Goal: Find specific page/section: Find specific page/section

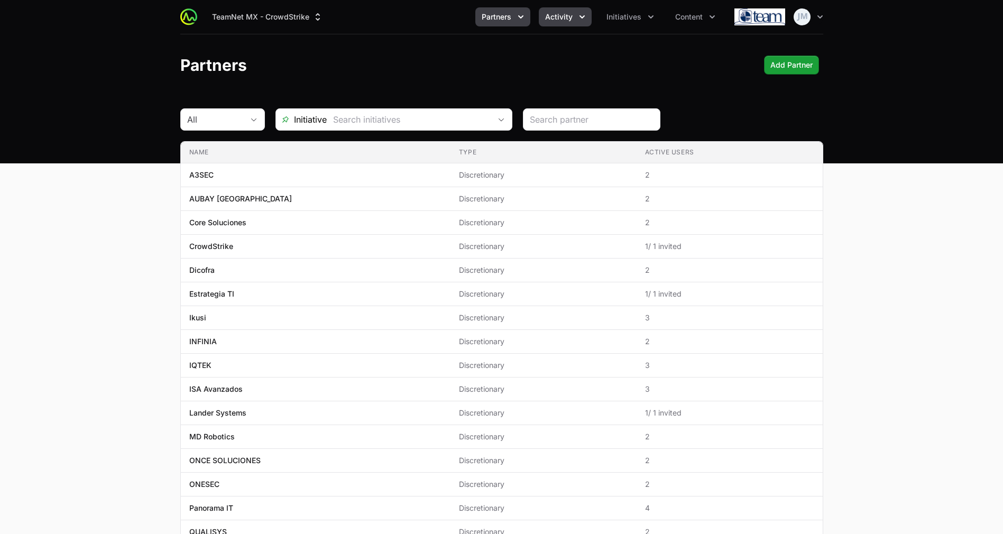
click at [579, 20] on icon "Activity menu" at bounding box center [582, 17] width 11 height 11
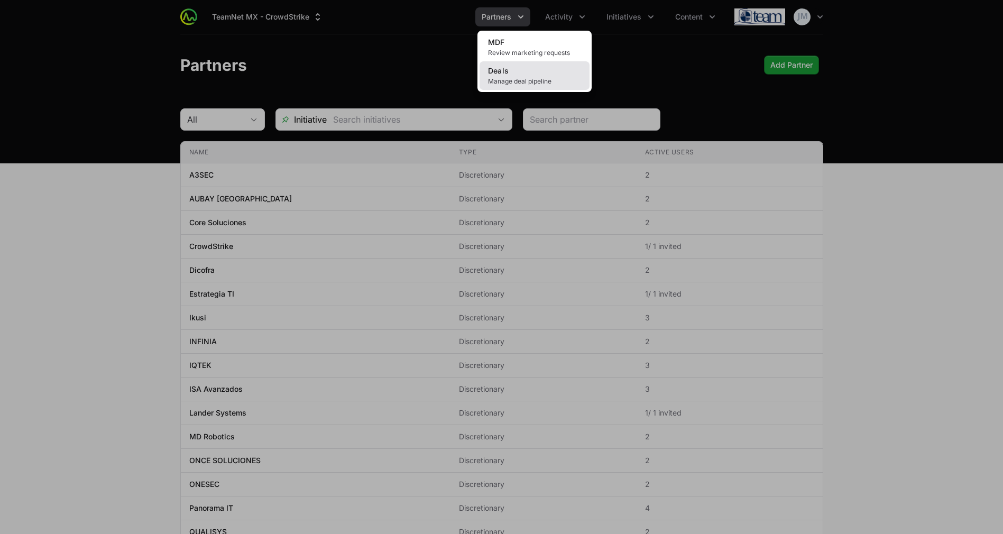
click at [529, 74] on link "Deals Manage deal pipeline" at bounding box center [535, 75] width 110 height 29
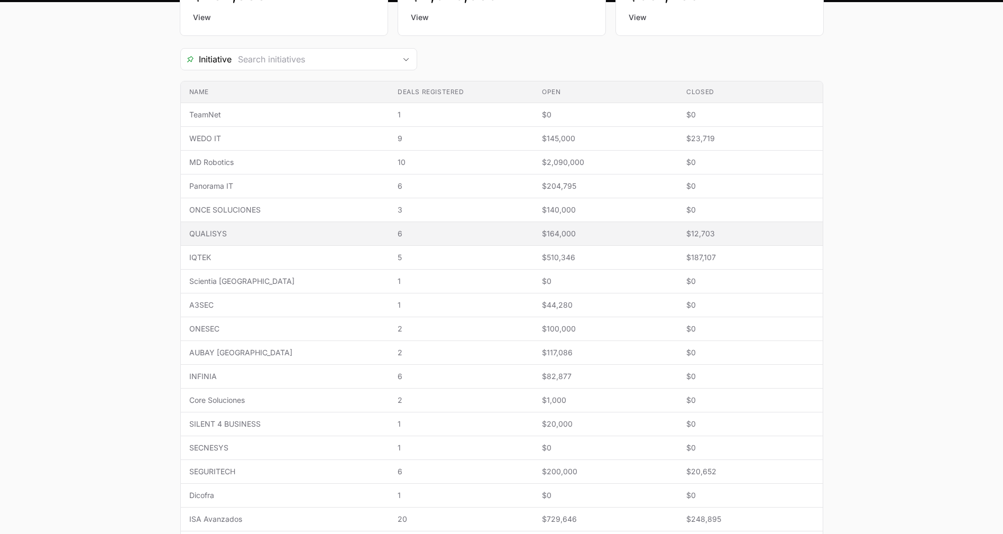
scroll to position [301, 0]
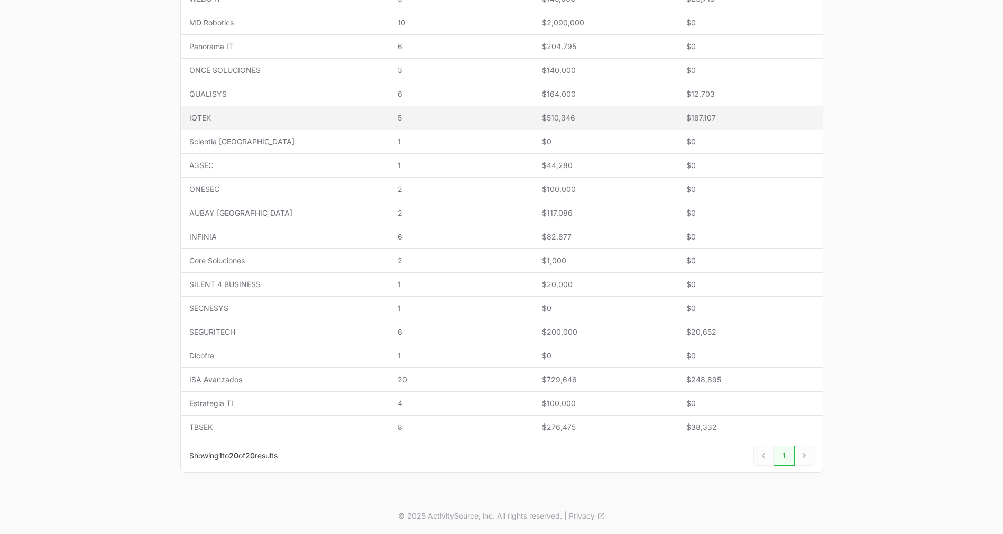
click at [213, 106] on td "Name IQTEK" at bounding box center [285, 118] width 208 height 24
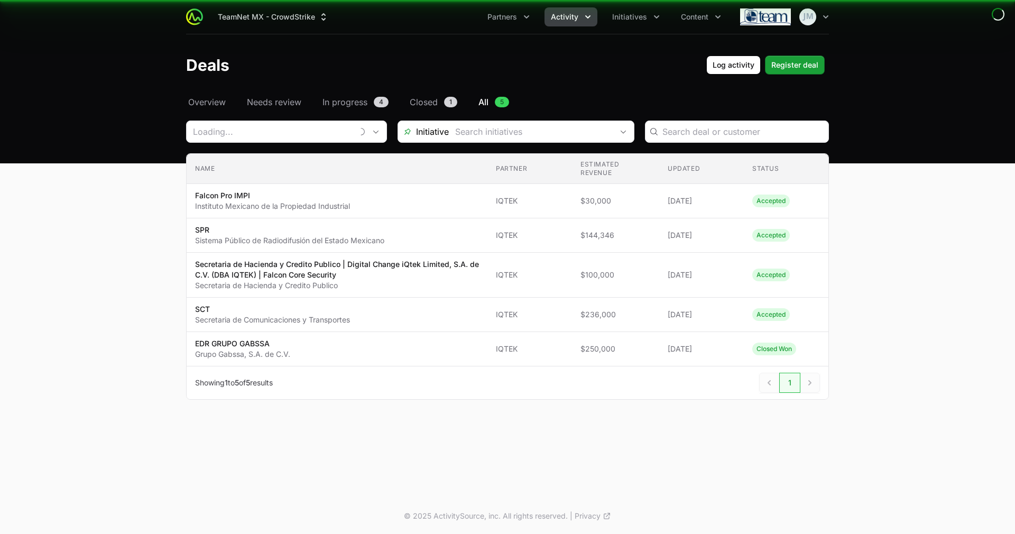
click at [214, 90] on header "Deals Log activity Log activity Register deal Register deal" at bounding box center [507, 64] width 1015 height 61
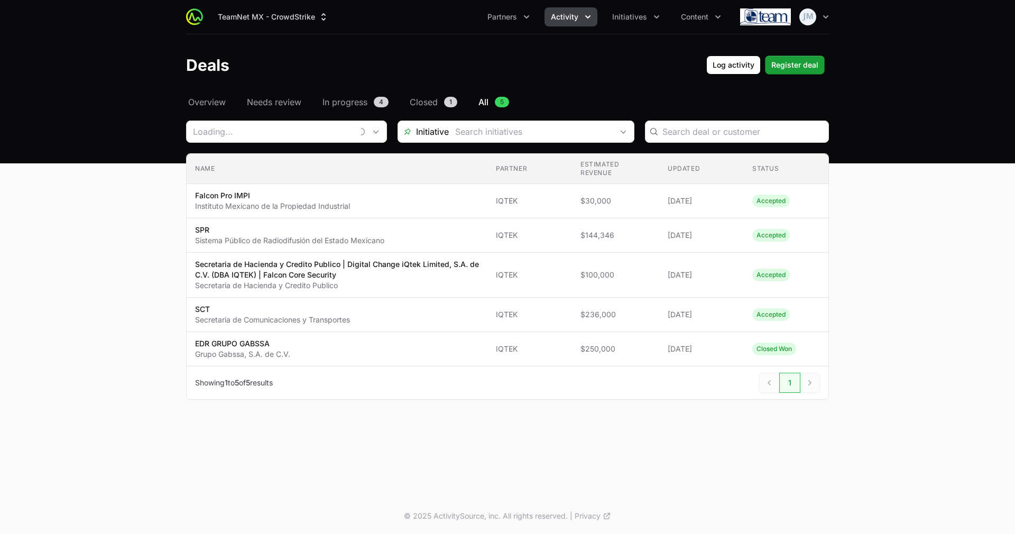
type input "IQTEK"
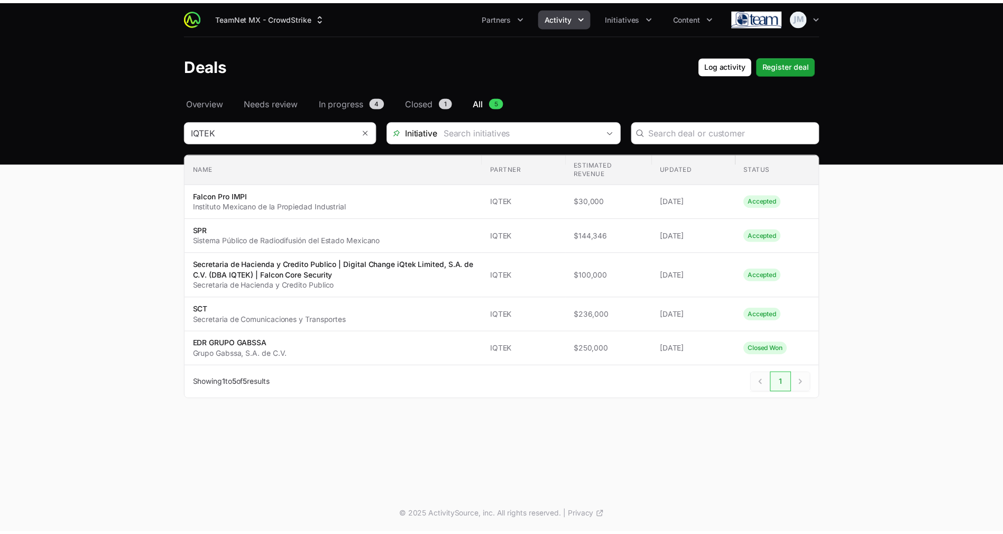
scroll to position [301, 0]
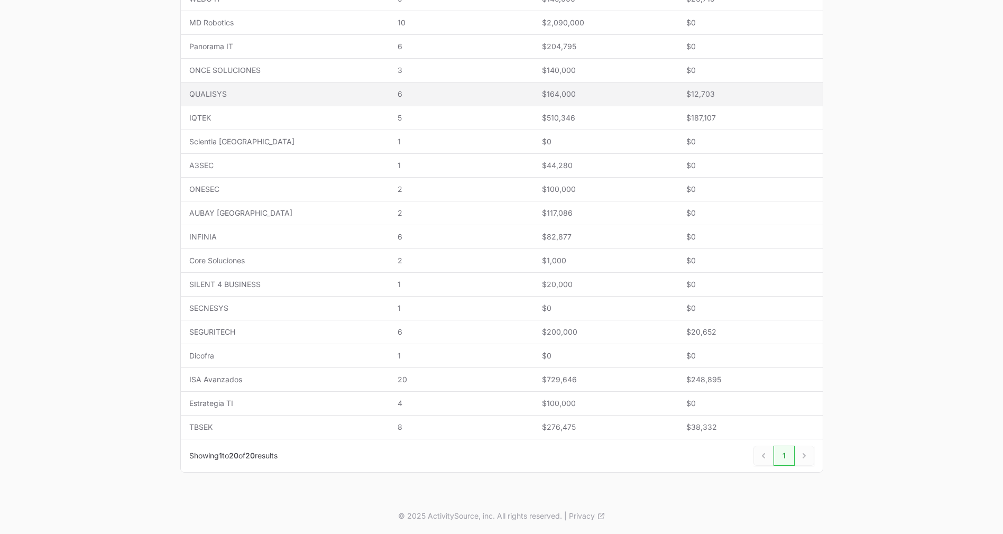
click at [200, 90] on span "QUALISYS" at bounding box center [284, 94] width 191 height 11
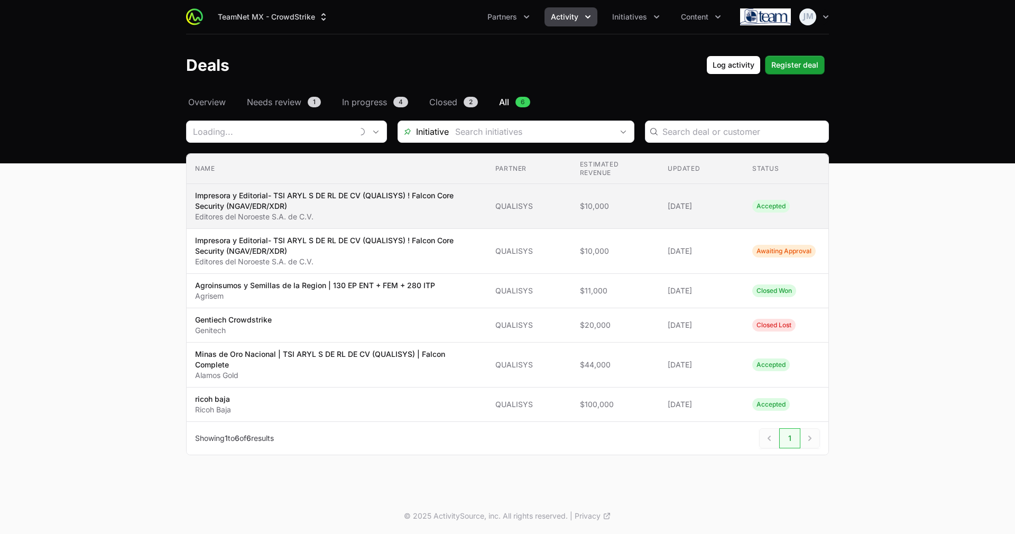
type input "QUALISYS"
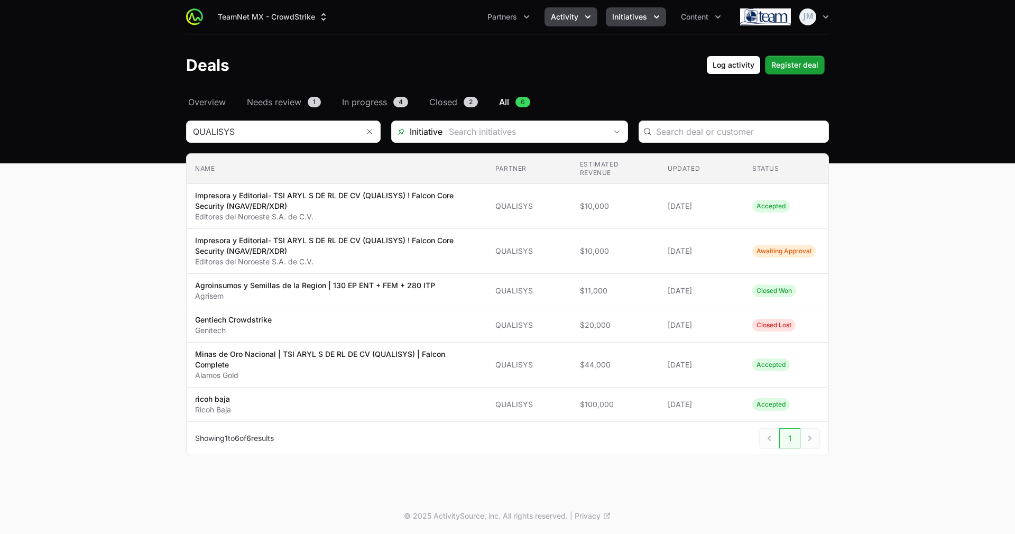
click at [624, 12] on span "Initiatives" at bounding box center [629, 17] width 35 height 11
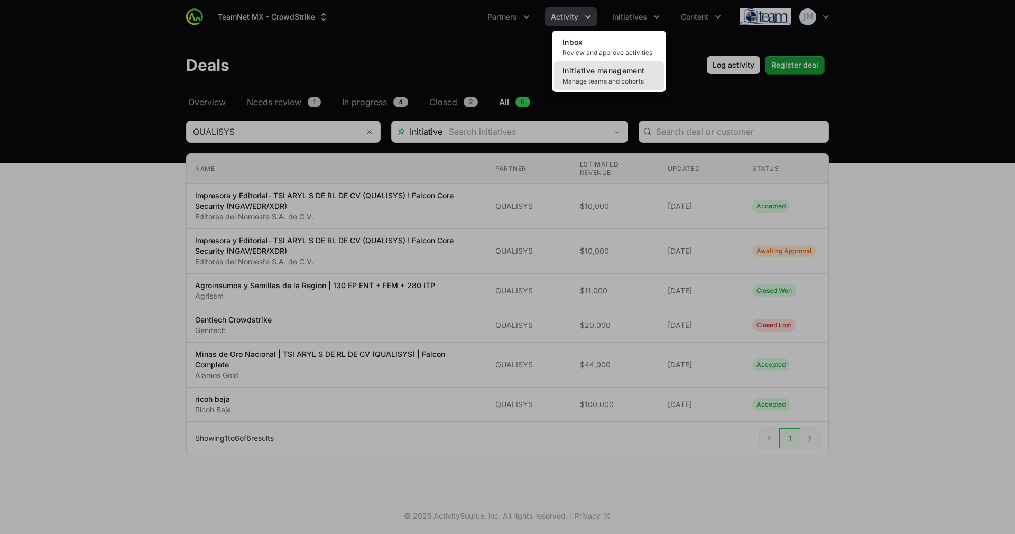
click at [616, 78] on span "Manage teams and cohorts" at bounding box center [609, 81] width 93 height 8
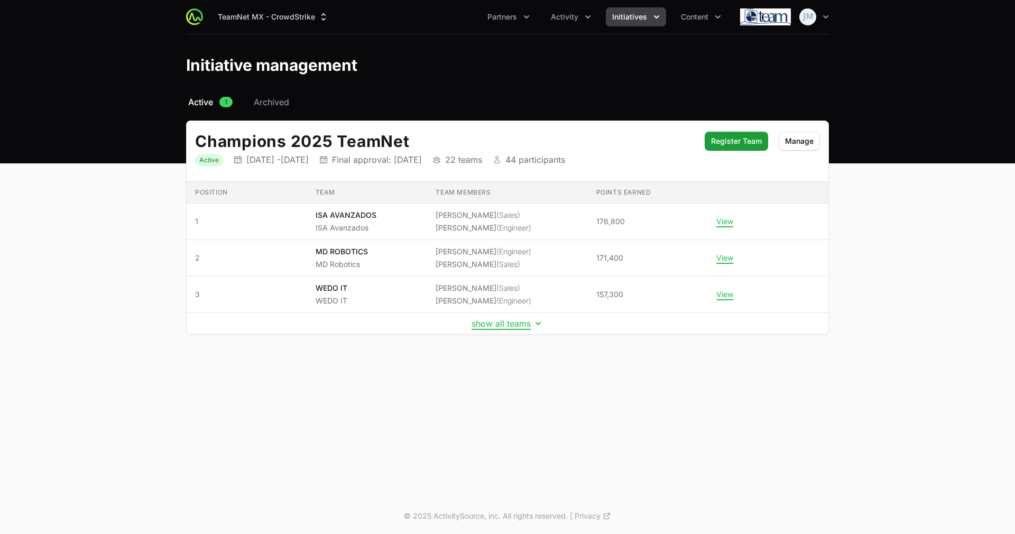
click at [510, 329] on td "show all teams" at bounding box center [508, 324] width 642 height 22
click at [508, 321] on button "show all teams" at bounding box center [508, 323] width 72 height 11
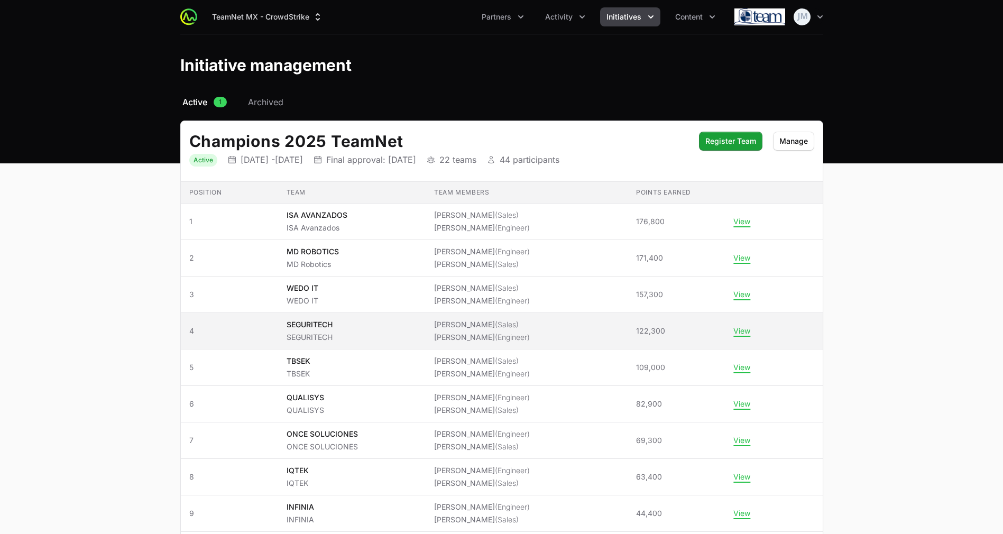
scroll to position [146, 0]
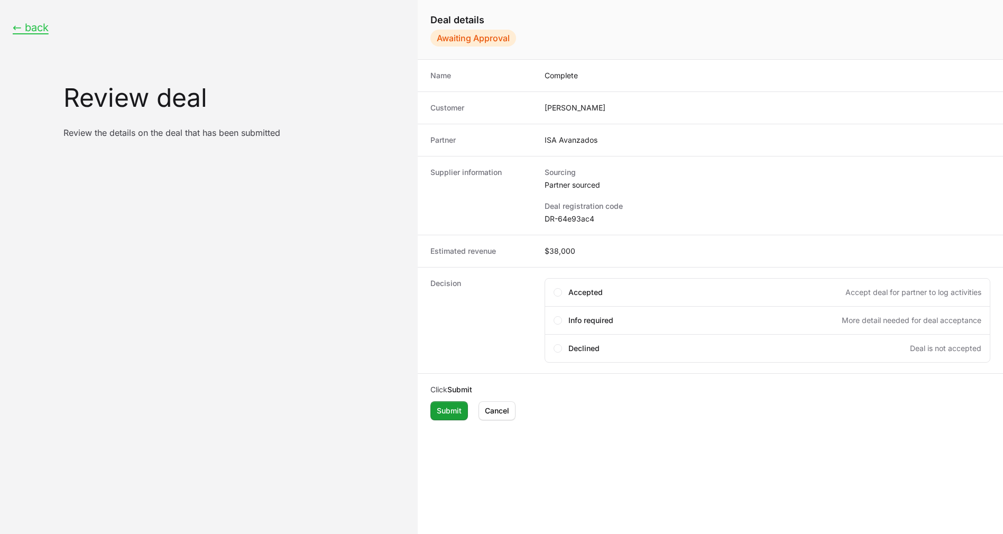
click at [491, 276] on div "Decision Select an option Accepted Accept deal for partner to log activities In…" at bounding box center [710, 320] width 585 height 106
click at [35, 30] on button "← back" at bounding box center [31, 27] width 36 height 13
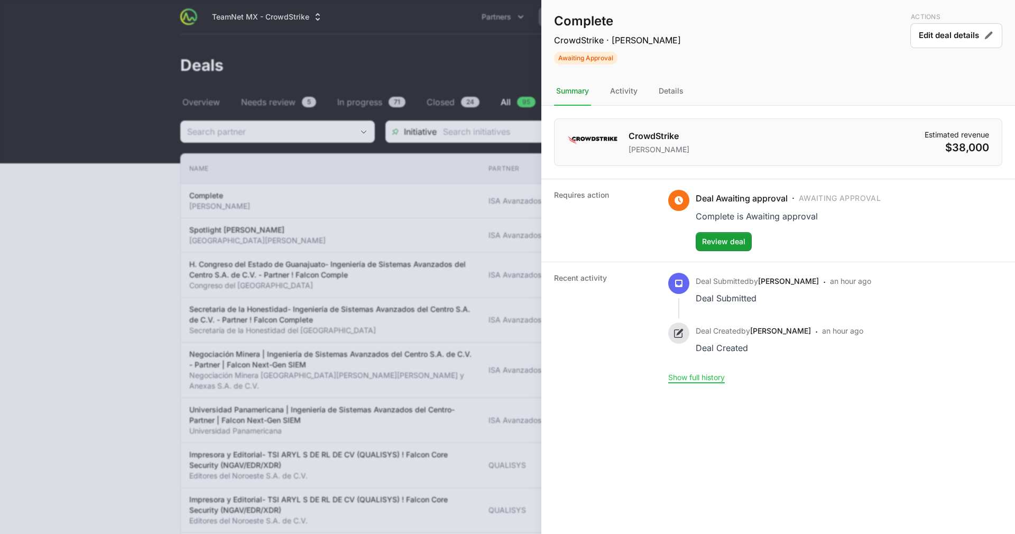
click at [492, 214] on div at bounding box center [507, 267] width 1015 height 534
